Goal: Transaction & Acquisition: Purchase product/service

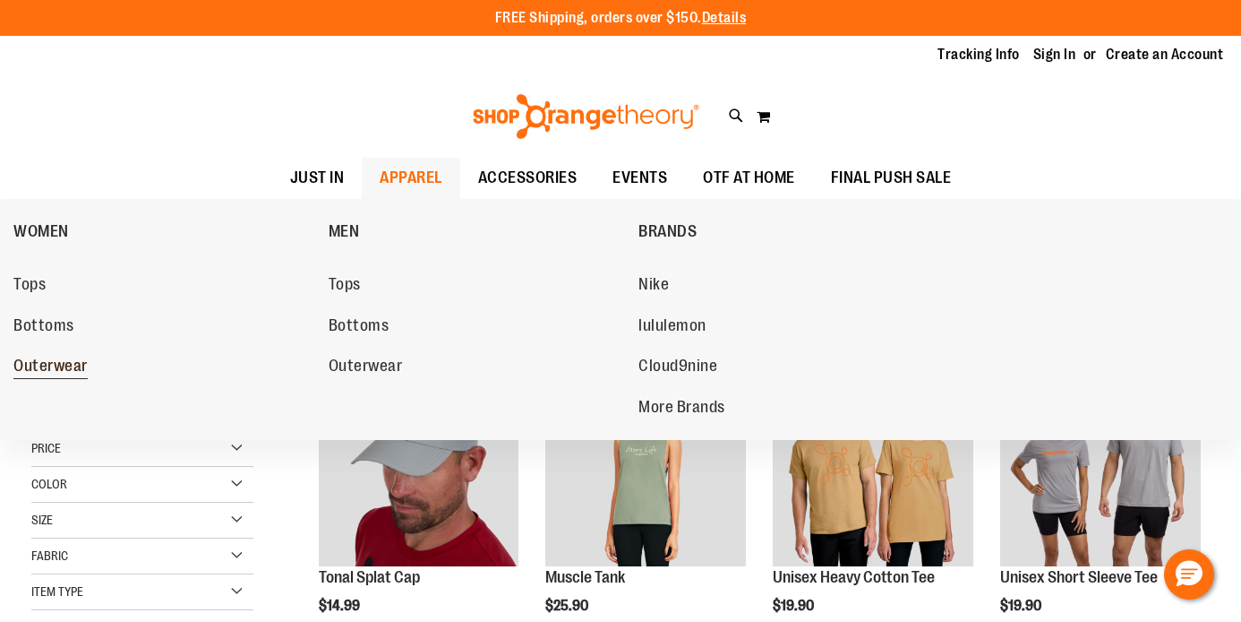
click at [27, 359] on span "Outerwear" at bounding box center [50, 367] width 74 height 22
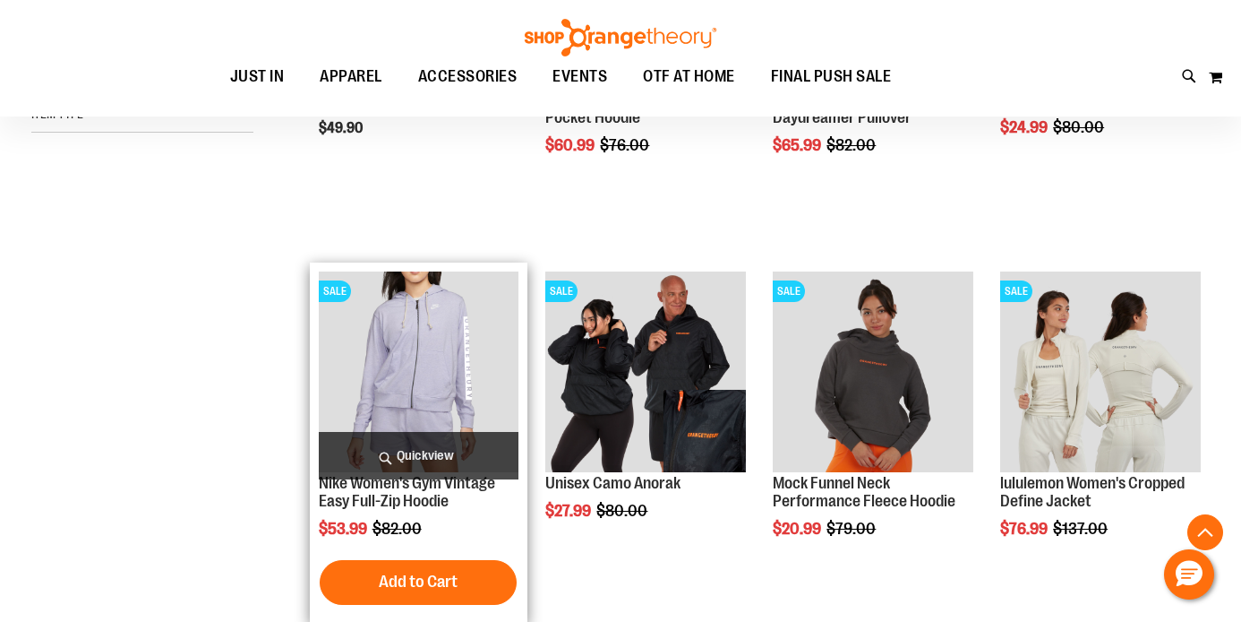
scroll to position [522, 0]
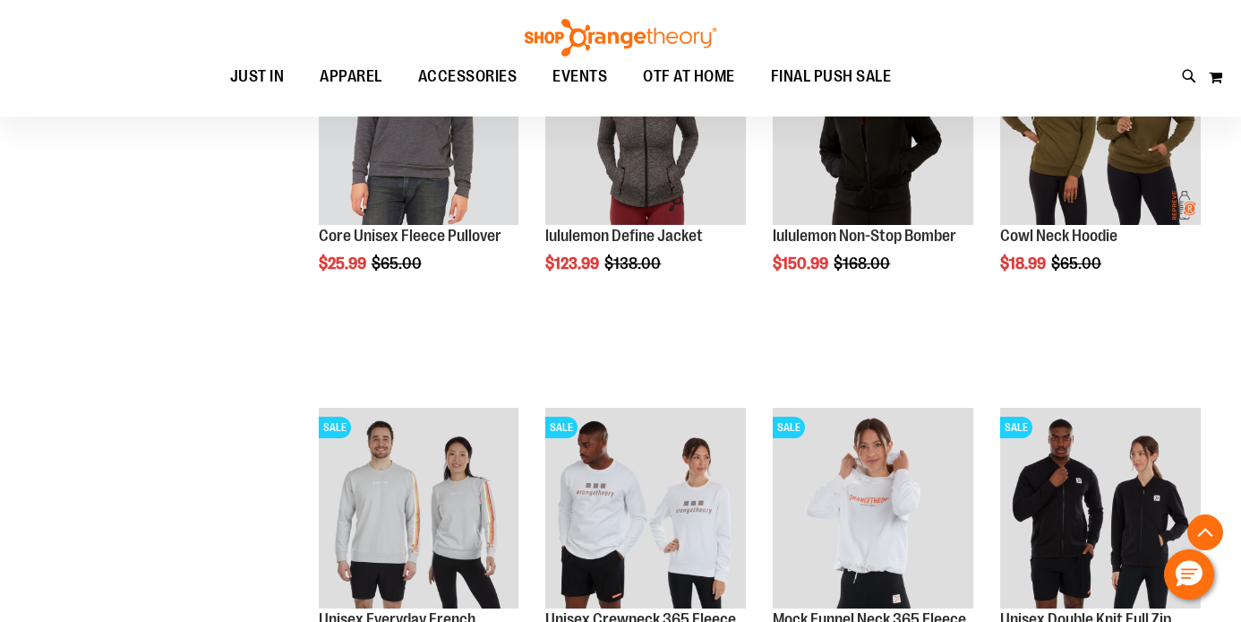
scroll to position [1971, 0]
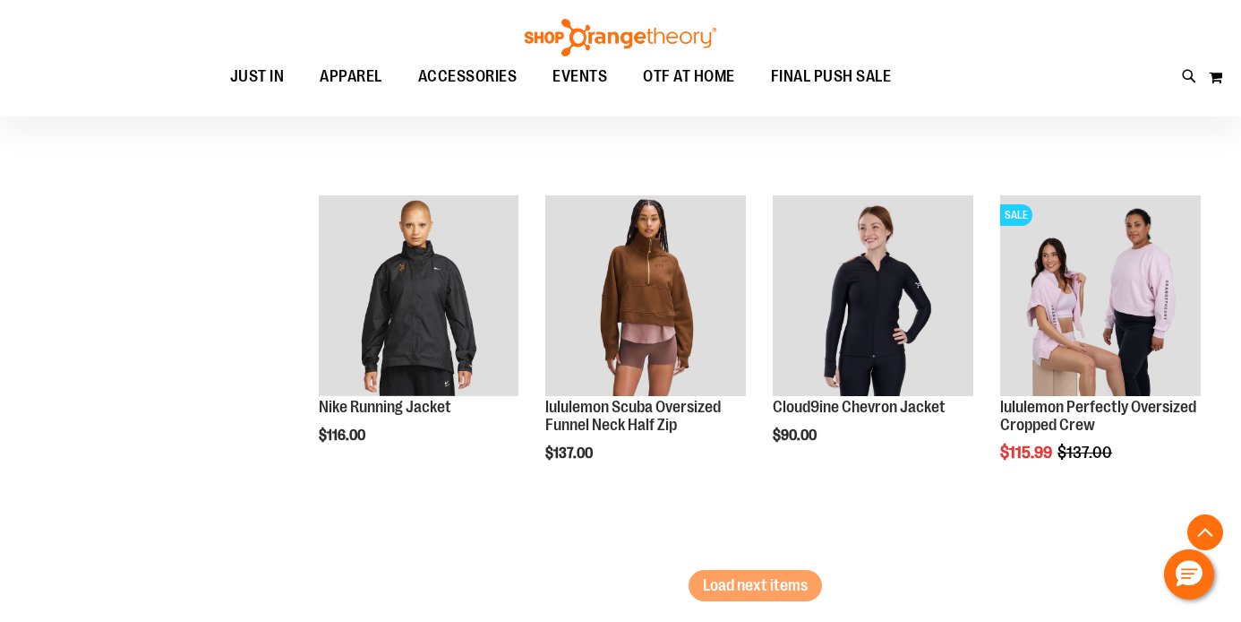
scroll to position [3260, 0]
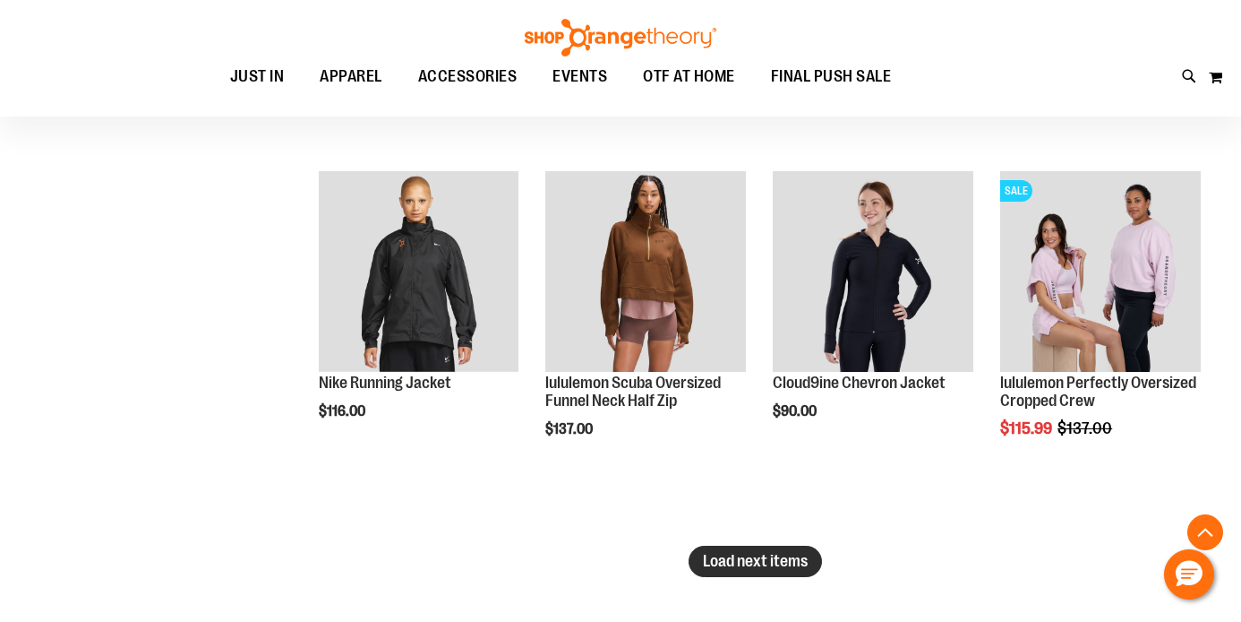
click at [719, 566] on span "Load next items" at bounding box center [755, 561] width 105 height 18
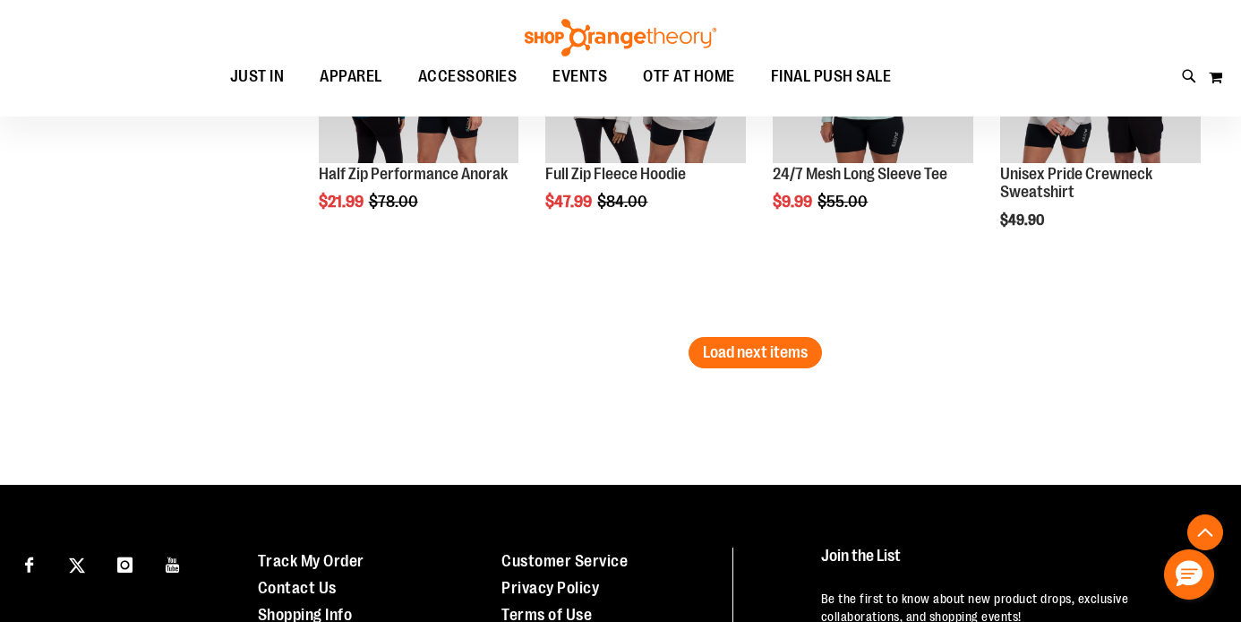
scroll to position [4702, 0]
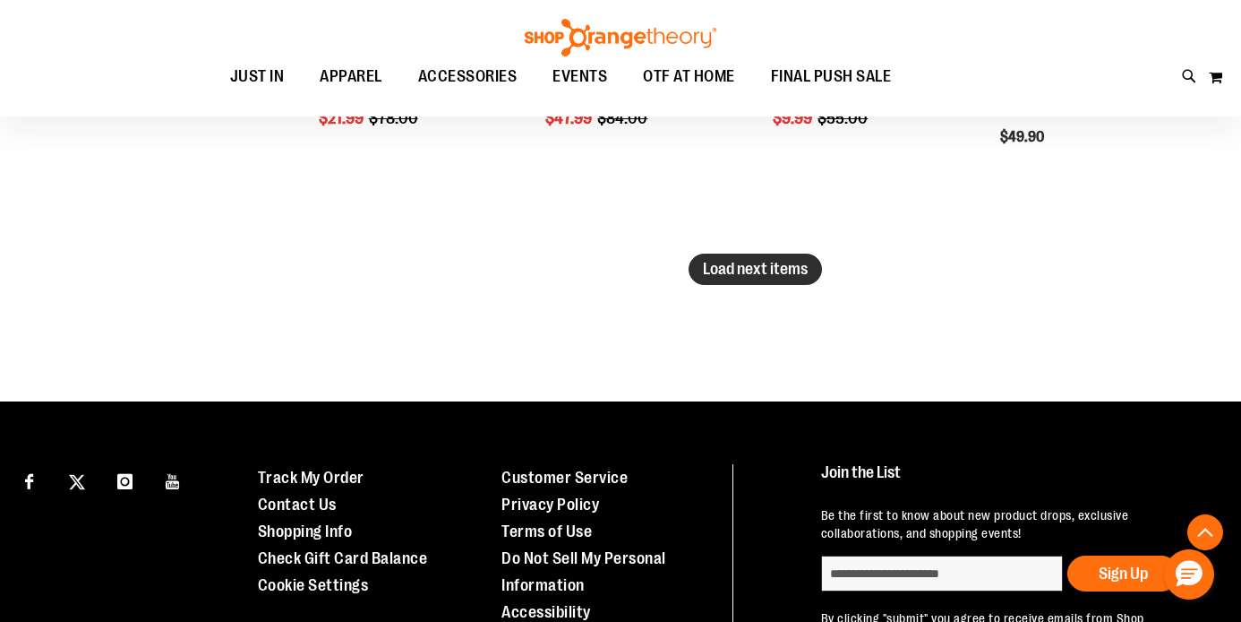
click at [778, 264] on span "Load next items" at bounding box center [755, 269] width 105 height 18
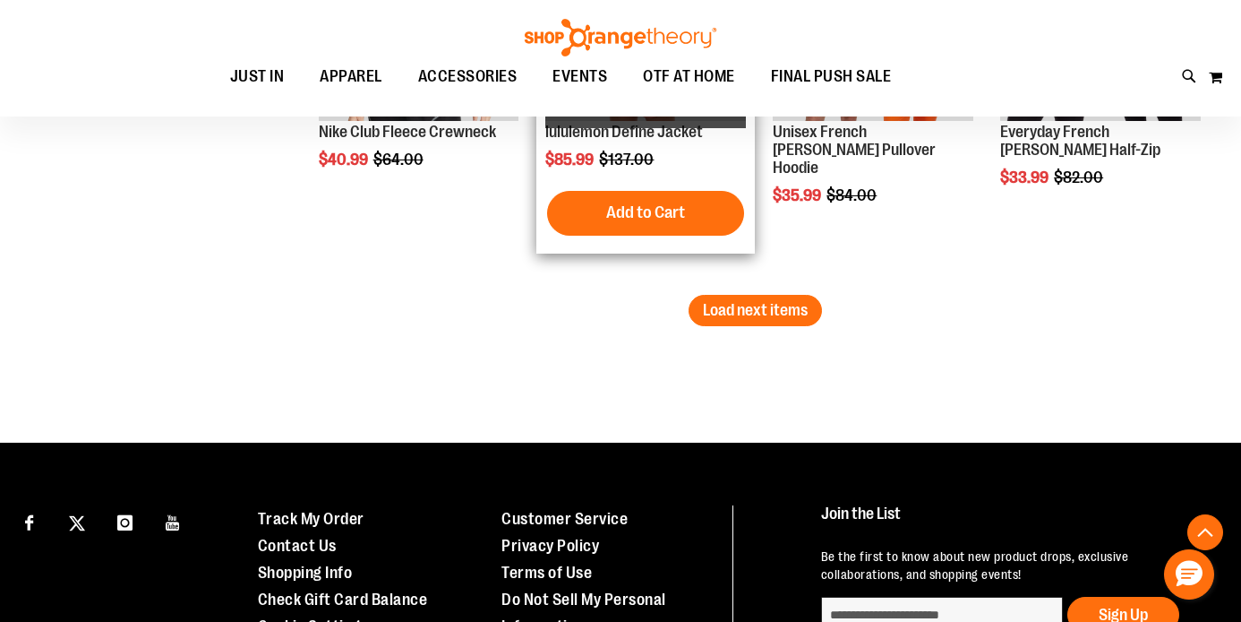
scroll to position [5817, 0]
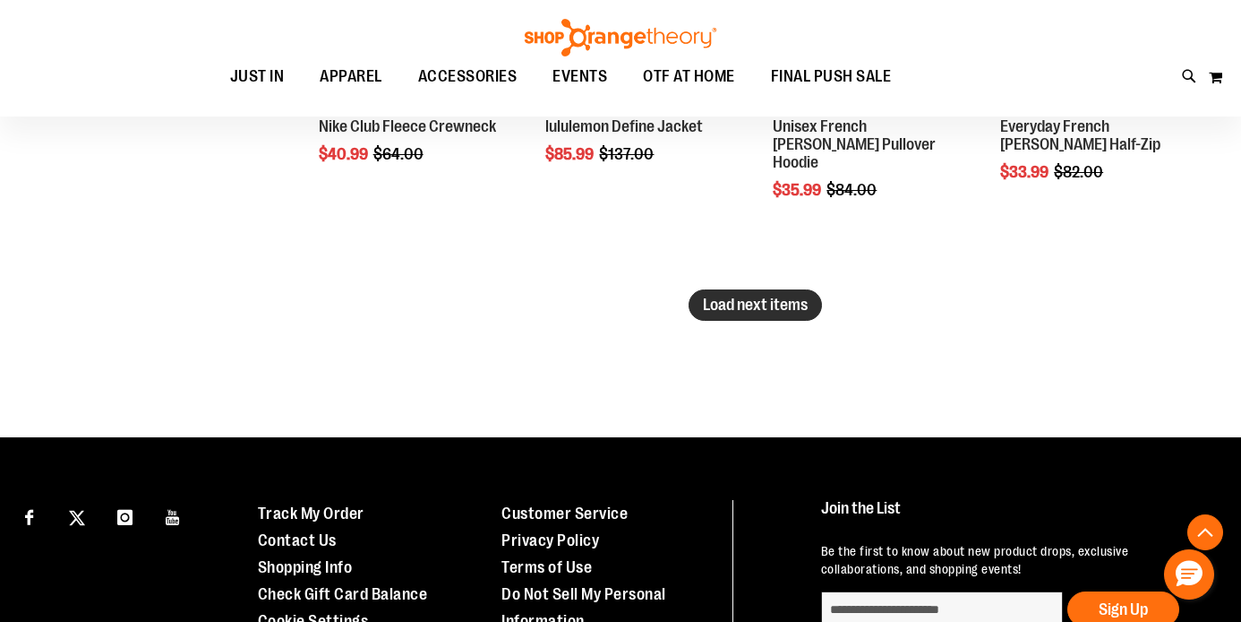
click at [769, 305] on span "Load next items" at bounding box center [755, 305] width 105 height 18
